Goal: Information Seeking & Learning: Understand process/instructions

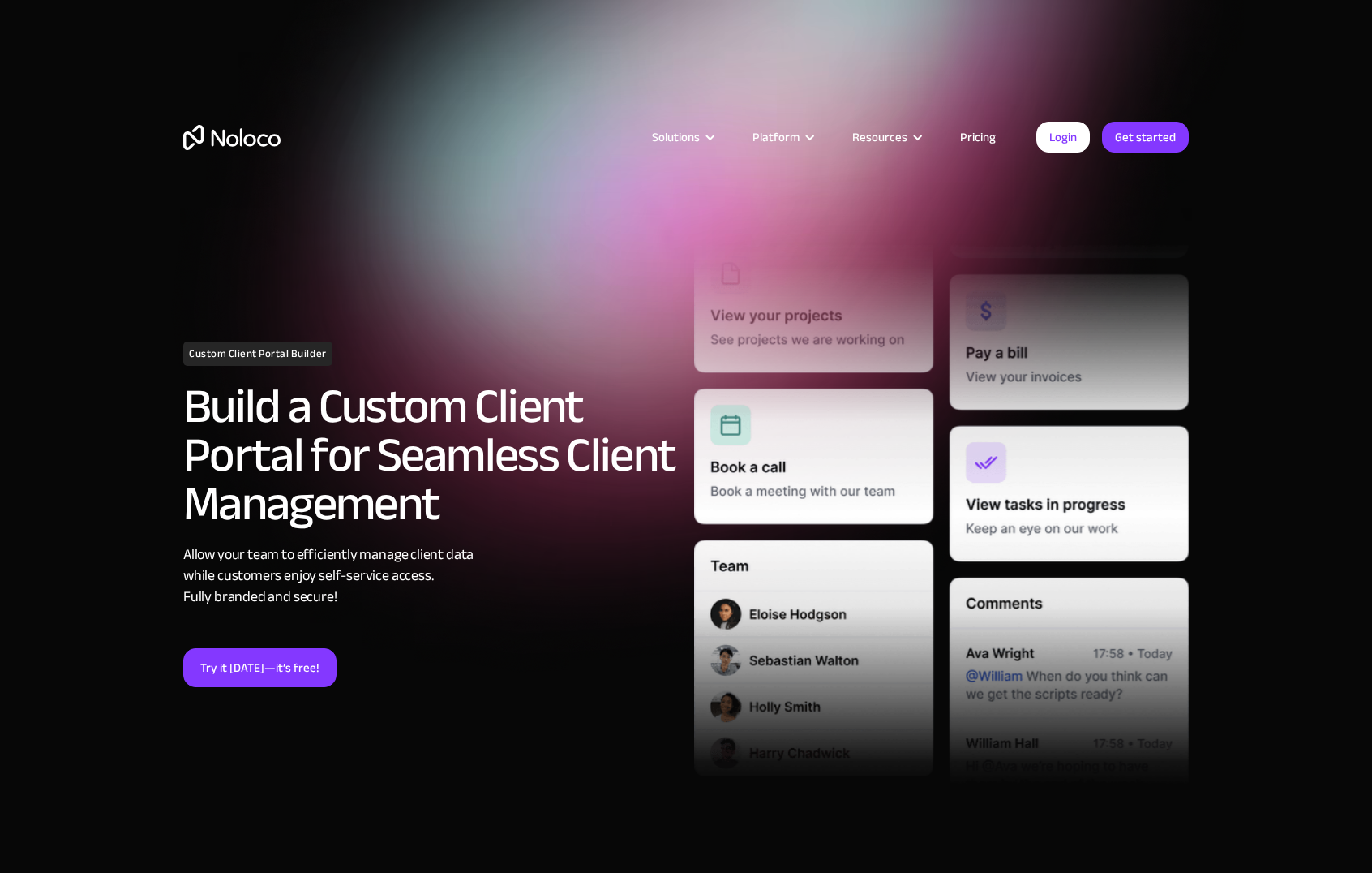
click at [986, 134] on link "Pricing" at bounding box center [978, 137] width 76 height 21
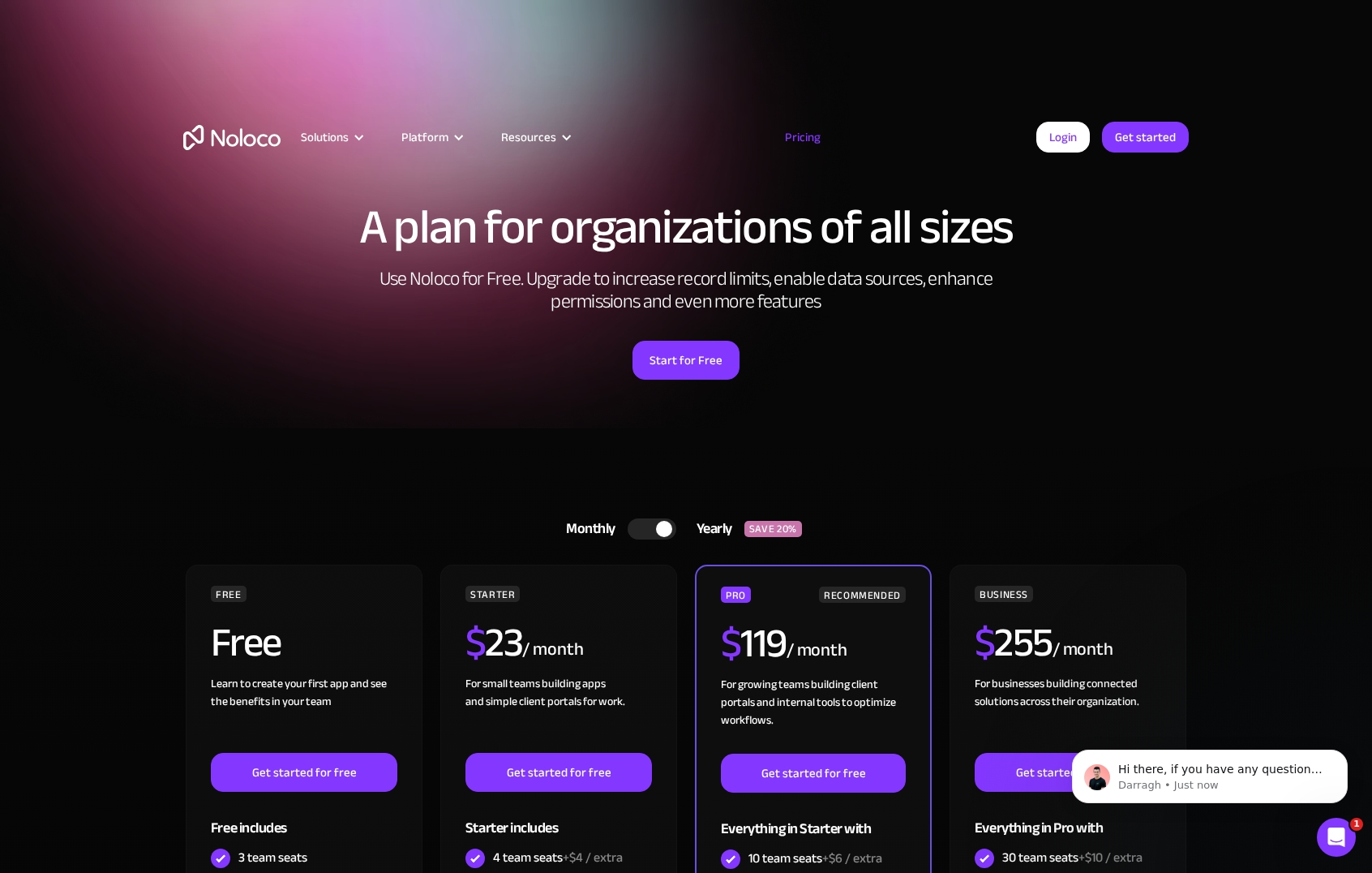
click at [238, 138] on img "home" at bounding box center [231, 138] width 97 height 25
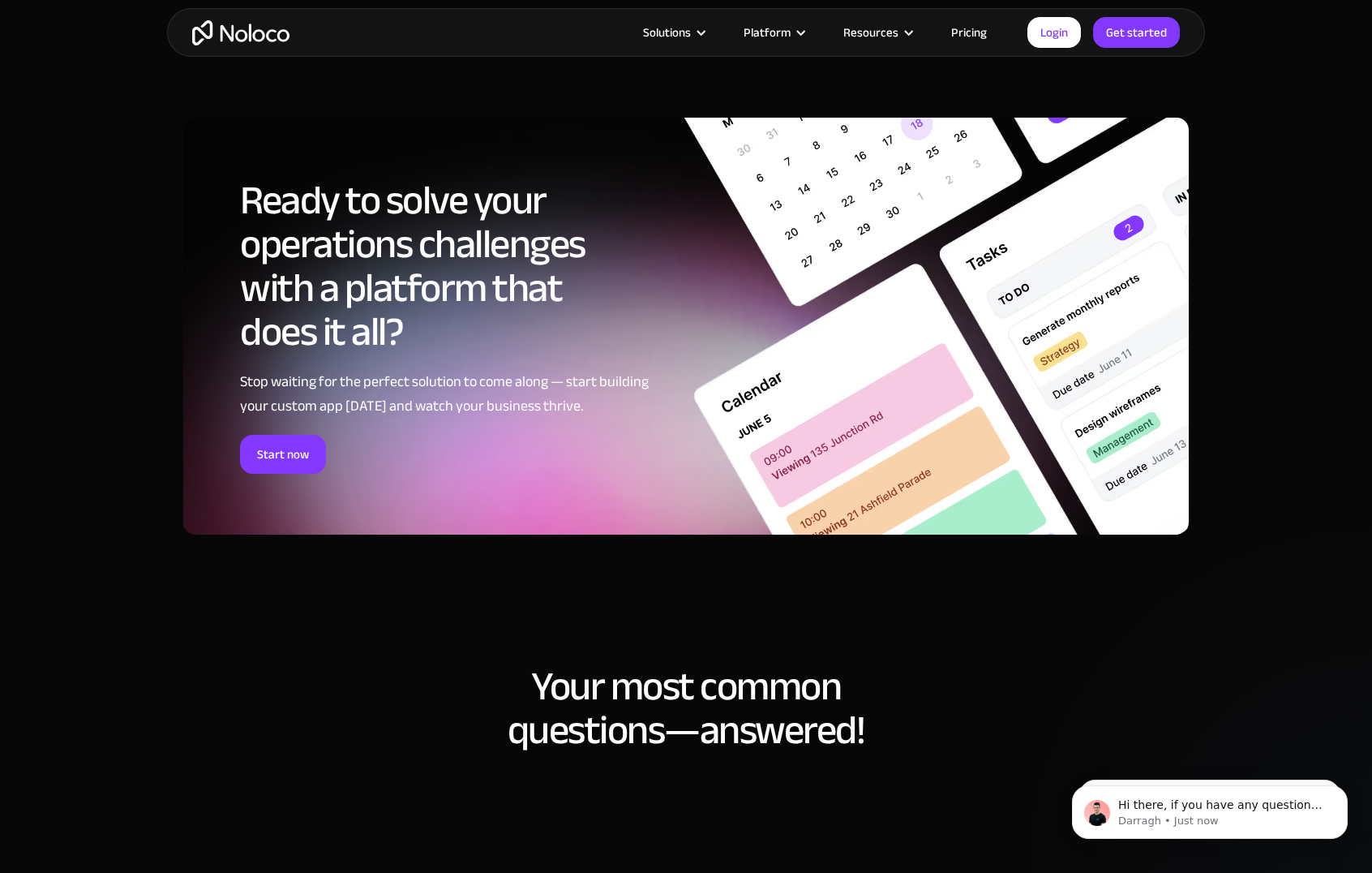
scroll to position [9624, 0]
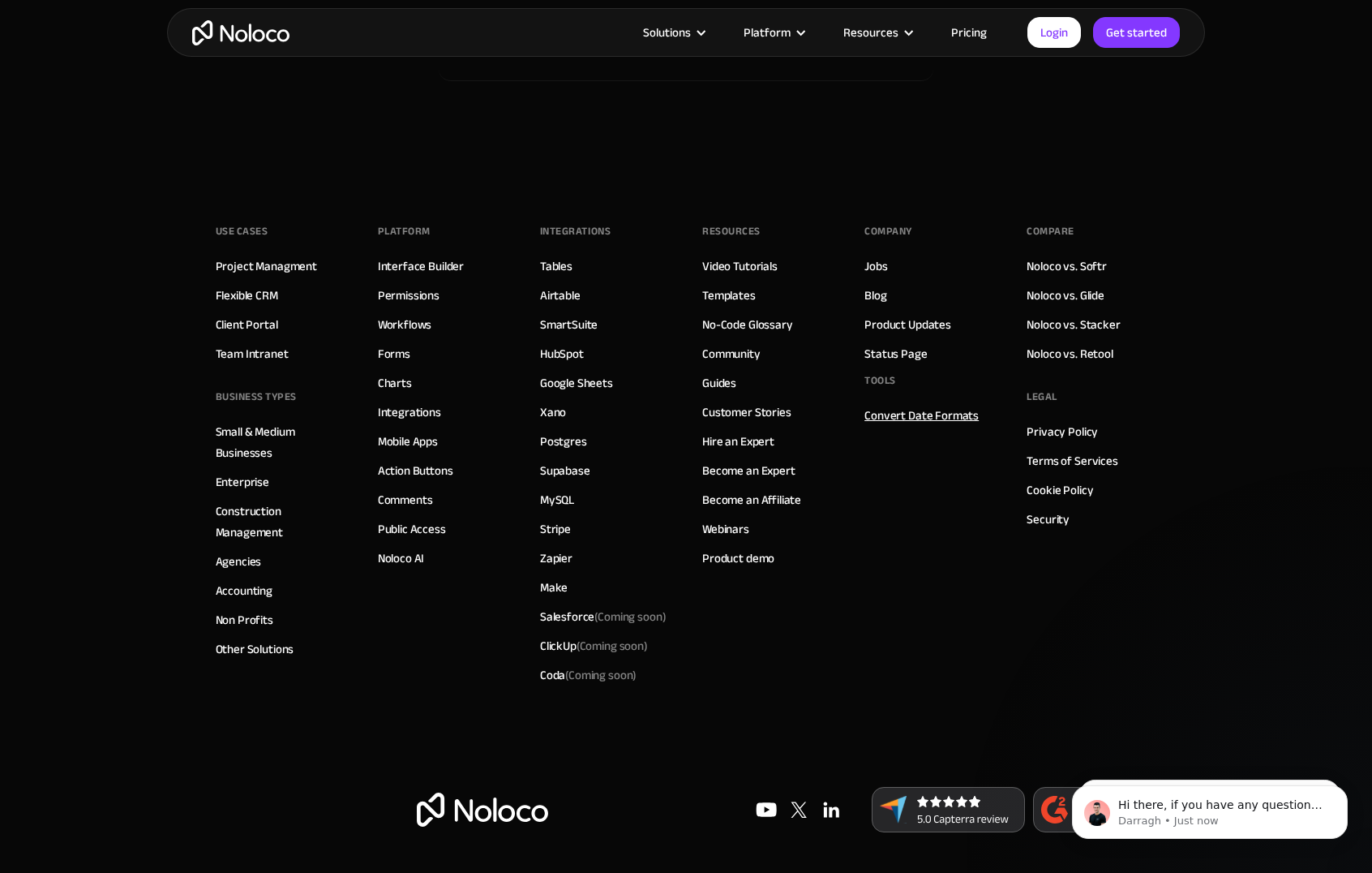
click at [919, 418] on link "Convert Date Formats" at bounding box center [922, 415] width 114 height 21
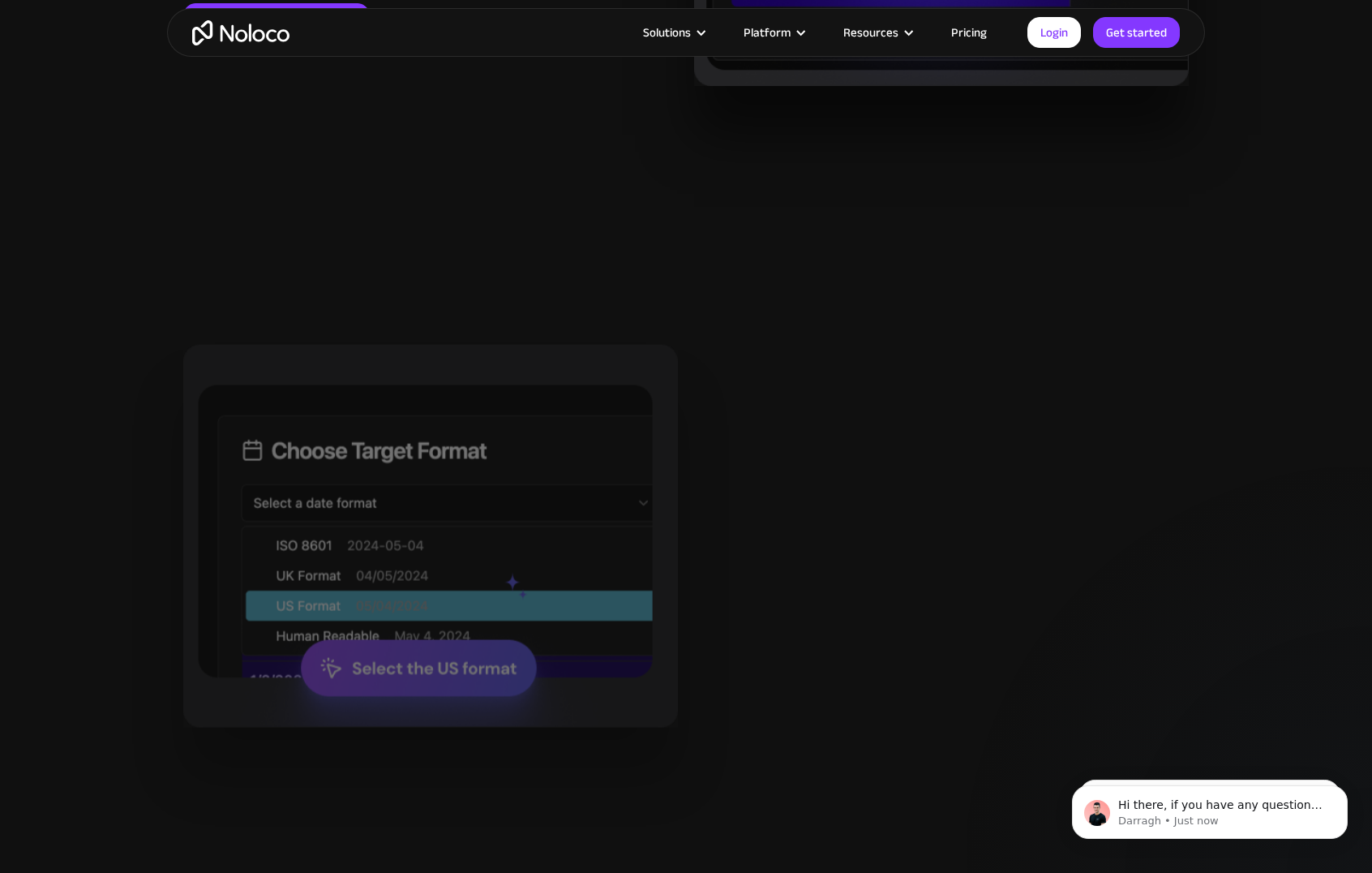
scroll to position [2947, 0]
